Goal: Task Accomplishment & Management: Use online tool/utility

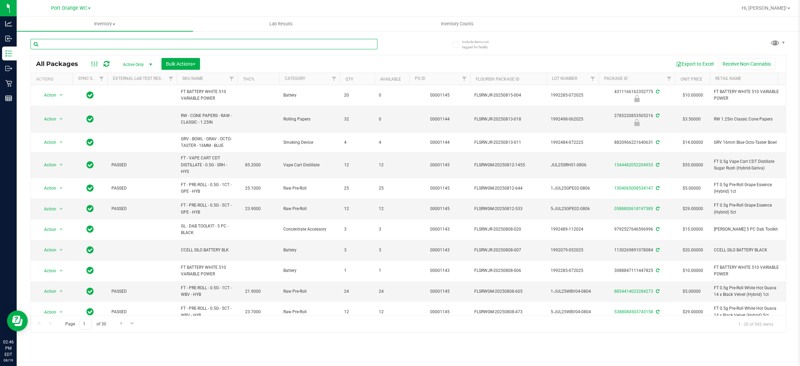
click at [206, 42] on input "text" at bounding box center [204, 44] width 347 height 10
type input "5583899956652947"
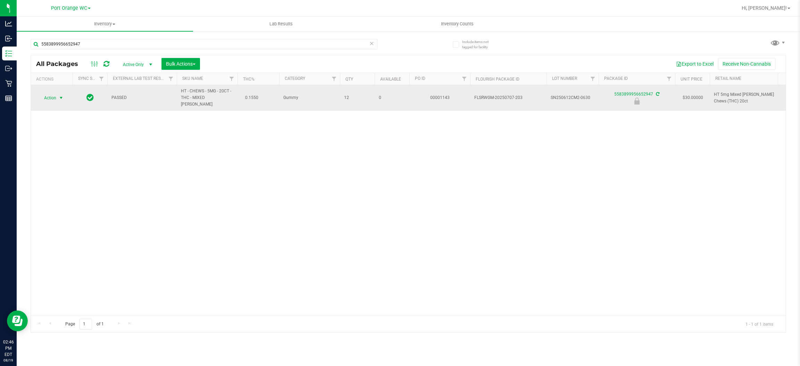
click at [61, 95] on span "select" at bounding box center [61, 98] width 6 height 6
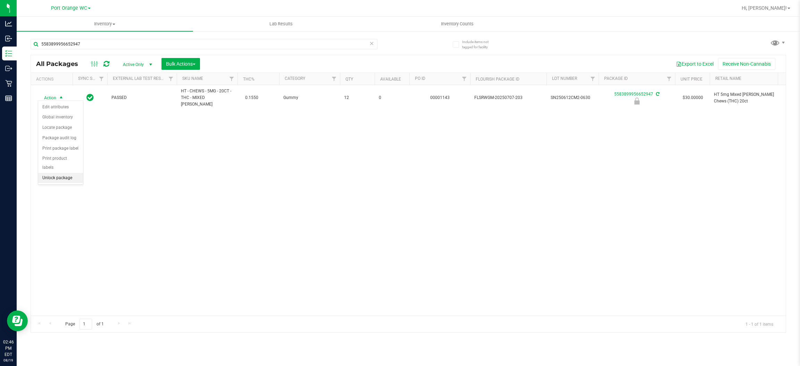
click at [74, 173] on li "Unlock package" at bounding box center [60, 178] width 45 height 10
